Goal: Check status: Check status

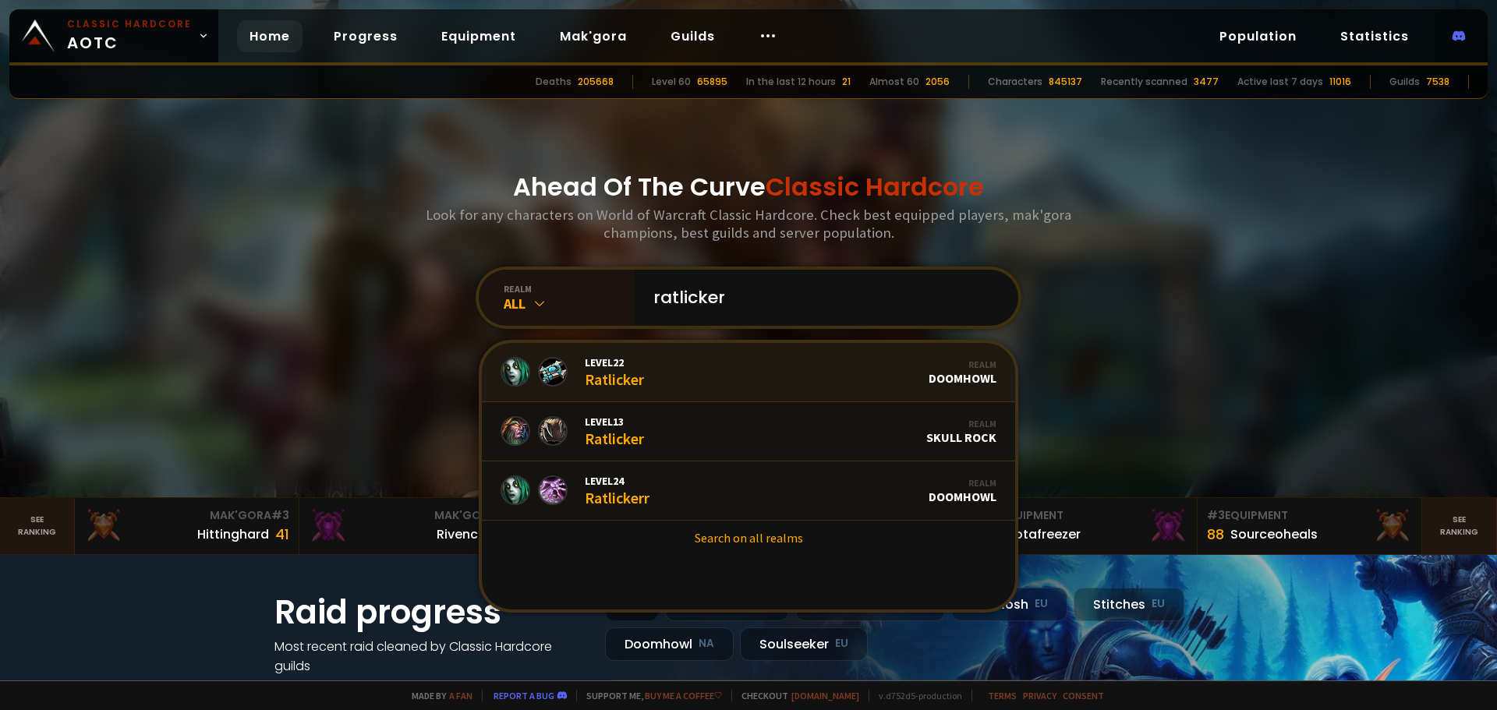
type input "ratlicker"
click at [692, 370] on link "Level 22 Ratlicker Realm Doomhowl" at bounding box center [748, 372] width 533 height 59
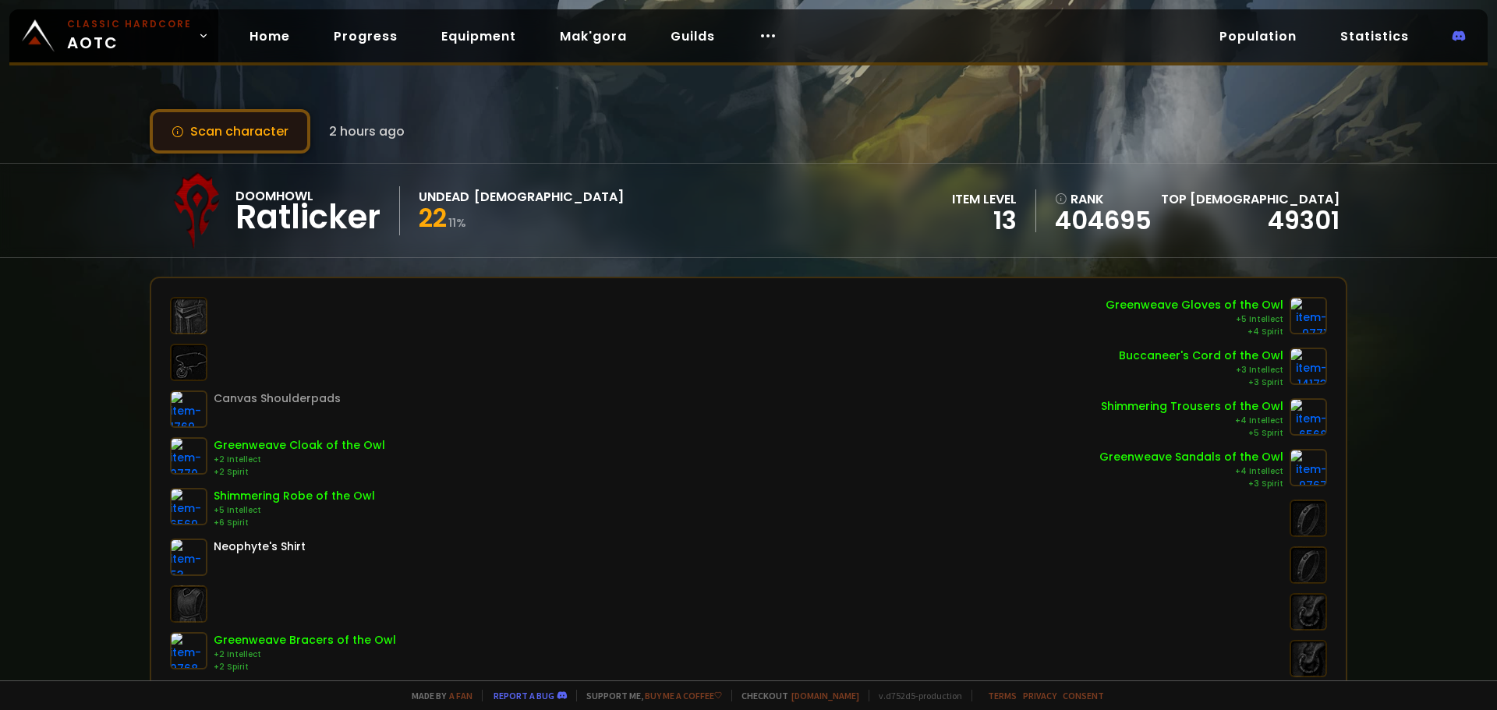
click at [256, 125] on button "Scan character" at bounding box center [230, 131] width 161 height 44
click at [215, 123] on button "Scan character" at bounding box center [230, 131] width 161 height 44
